Goal: Information Seeking & Learning: Find specific fact

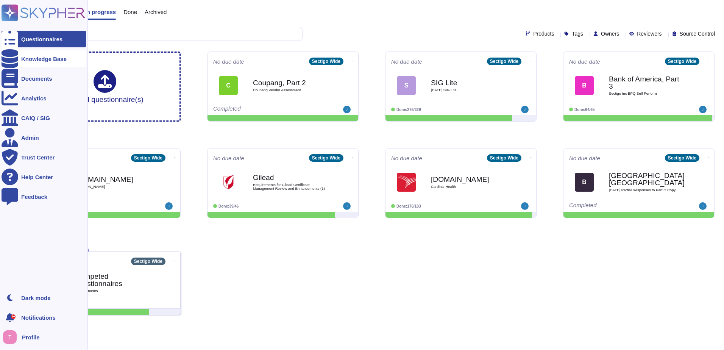
click at [38, 56] on div "Knowledge Base" at bounding box center [43, 59] width 45 height 6
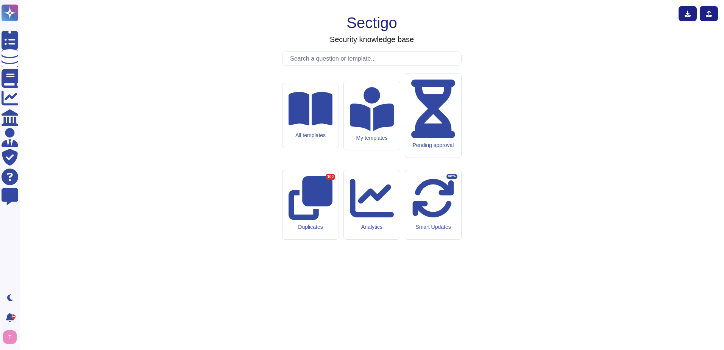
click at [322, 65] on input "text" at bounding box center [373, 58] width 175 height 13
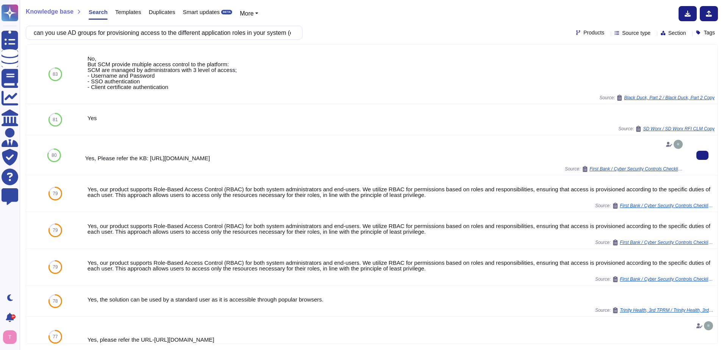
drag, startPoint x: 145, startPoint y: 158, endPoint x: 353, endPoint y: 159, distance: 207.9
click at [353, 159] on div "Yes, Please refer the KB: [URL][DOMAIN_NAME]" at bounding box center [384, 158] width 599 height 6
copy div "[URL][DOMAIN_NAME]"
